Goal: Navigation & Orientation: Find specific page/section

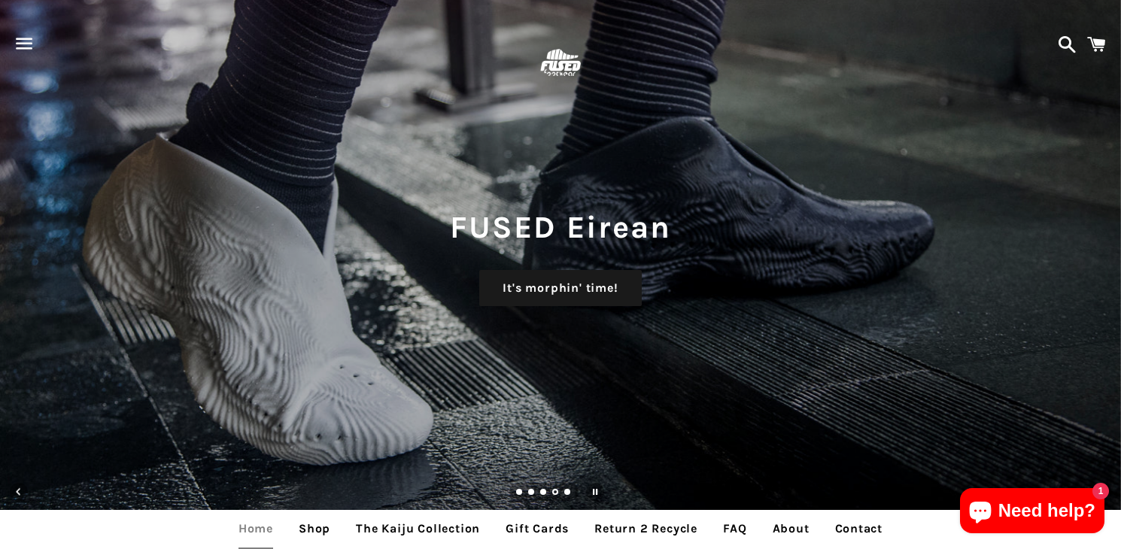
click at [29, 40] on span "button" at bounding box center [25, 43] width 34 height 45
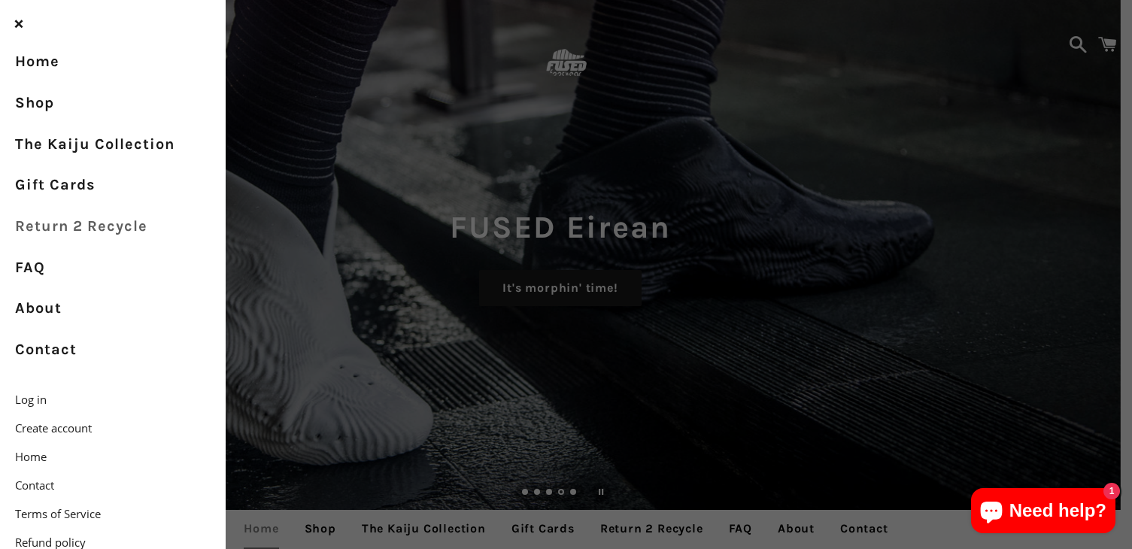
click at [74, 226] on link "Return 2 Recycle" at bounding box center [113, 226] width 226 height 41
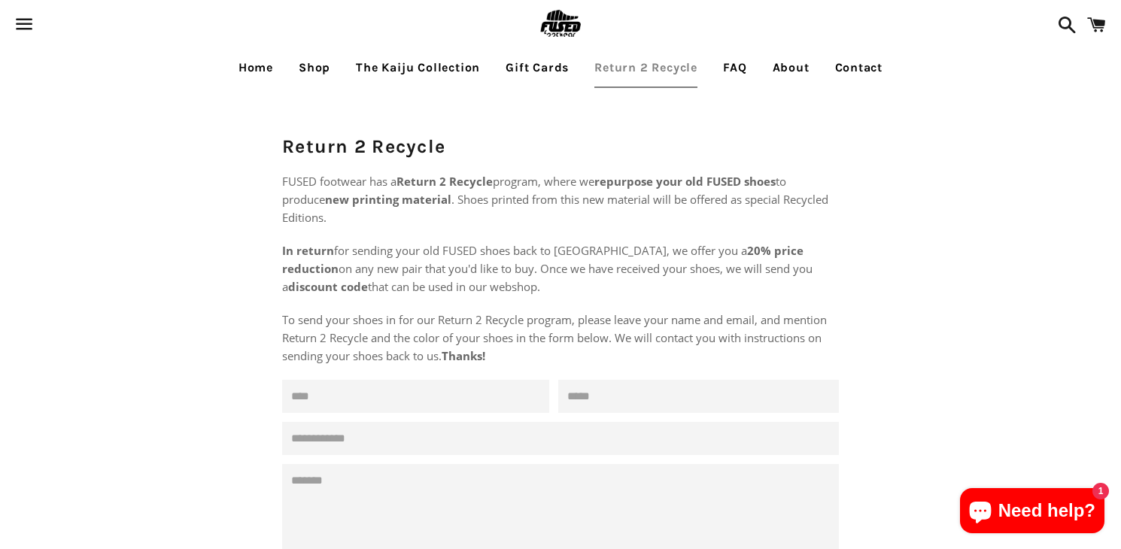
click at [32, 29] on span "button" at bounding box center [25, 24] width 34 height 45
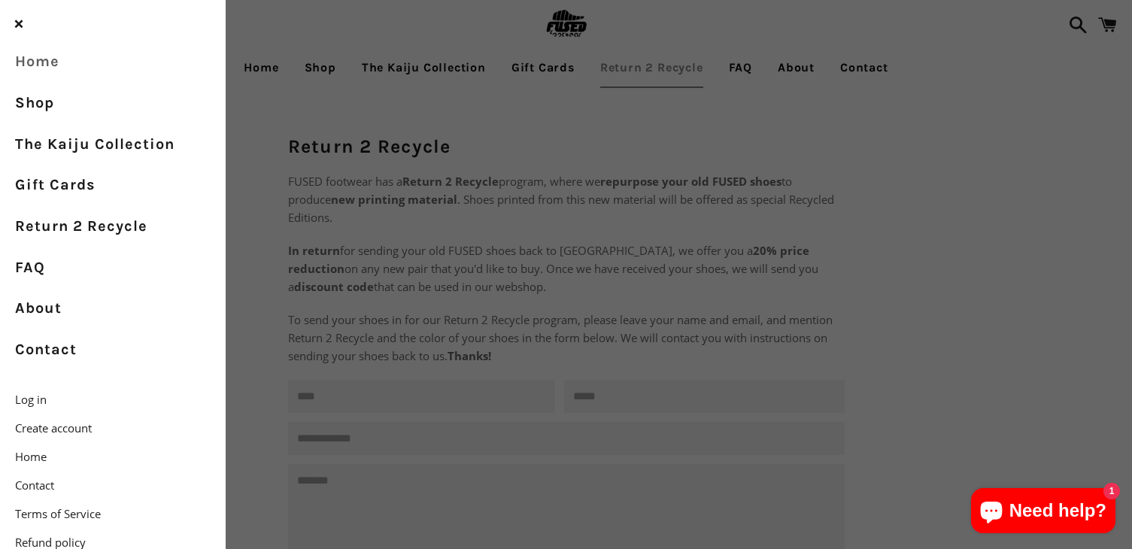
click at [37, 63] on link "Home" at bounding box center [113, 61] width 226 height 41
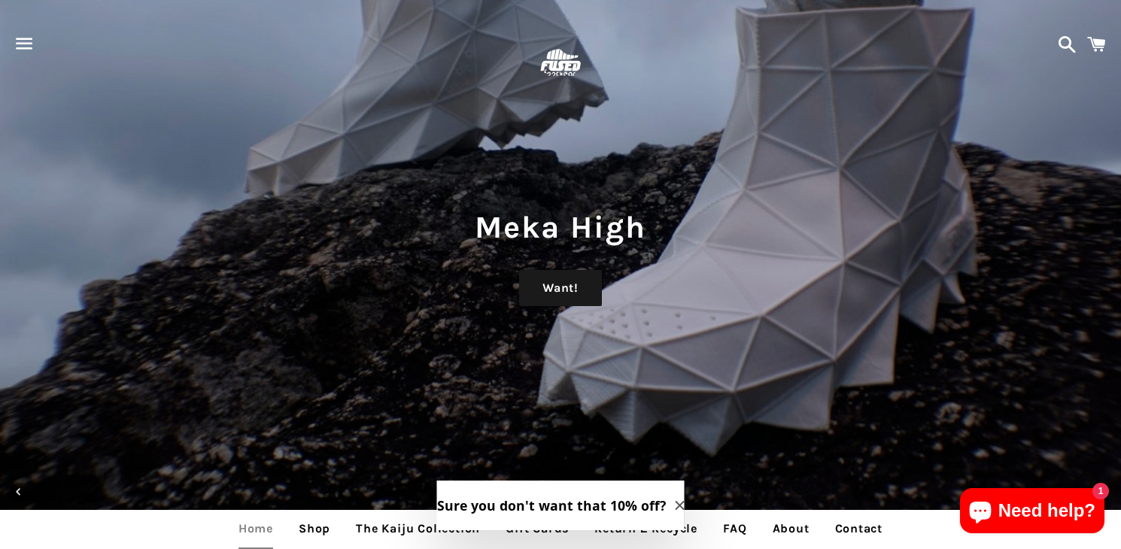
click at [676, 497] on span "Close modal" at bounding box center [680, 506] width 9 height 18
